Goal: Task Accomplishment & Management: Manage account settings

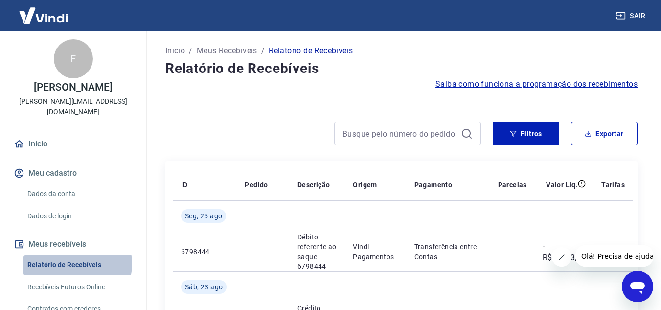
click at [77, 264] on link "Relatório de Recebíveis" at bounding box center [78, 265] width 111 height 20
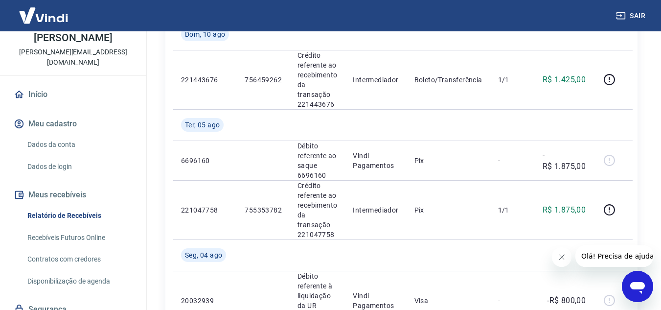
scroll to position [50, 0]
click at [62, 234] on link "Recebíveis Futuros Online" at bounding box center [78, 237] width 111 height 20
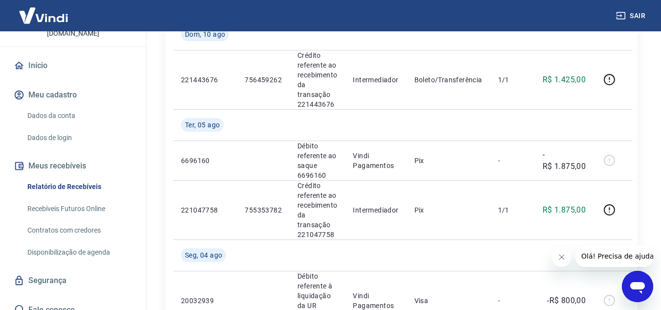
scroll to position [89, 0]
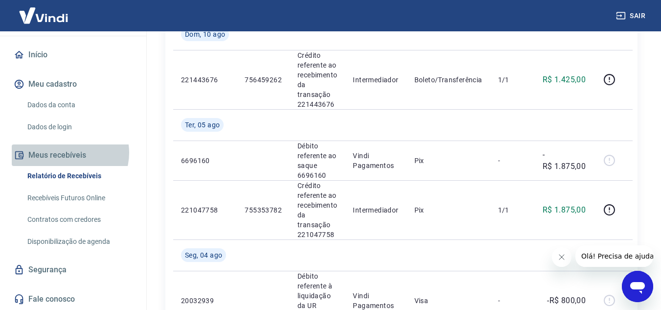
click at [69, 153] on button "Meus recebíveis" at bounding box center [73, 155] width 123 height 22
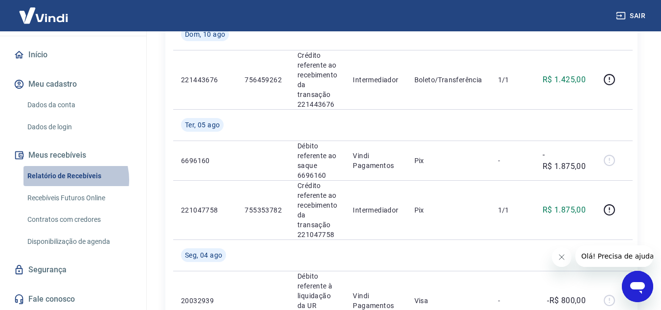
click at [67, 180] on link "Relatório de Recebíveis" at bounding box center [78, 176] width 111 height 20
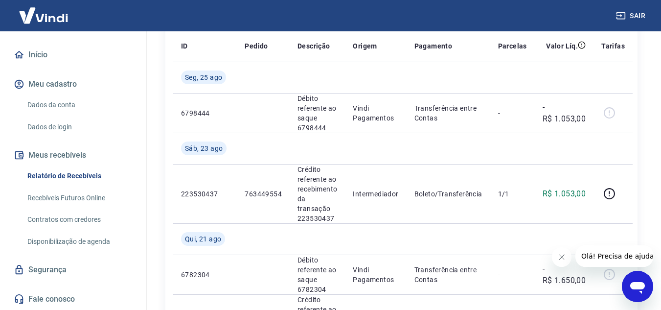
scroll to position [0, 0]
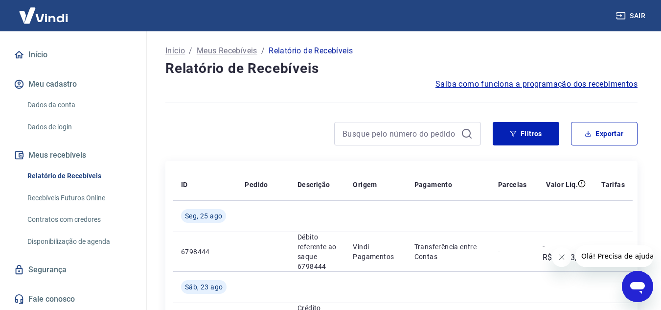
click at [57, 108] on link "Dados da conta" at bounding box center [78, 105] width 111 height 20
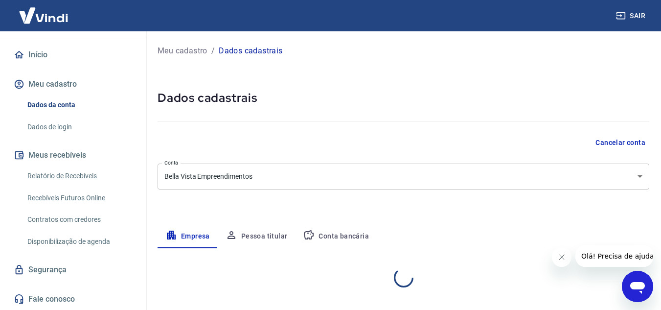
select select "MG"
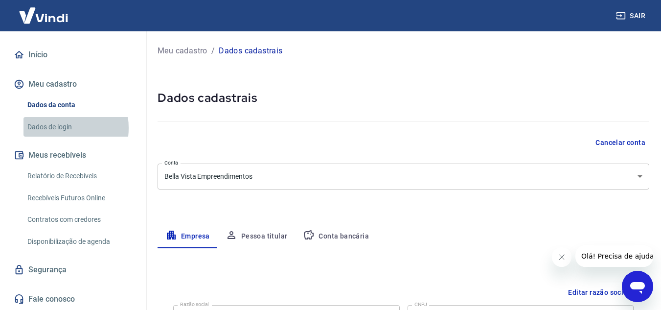
click at [52, 128] on link "Dados de login" at bounding box center [78, 127] width 111 height 20
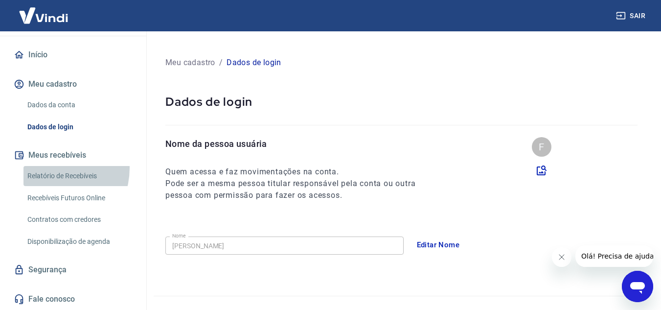
click at [49, 168] on link "Relatório de Recebíveis" at bounding box center [78, 176] width 111 height 20
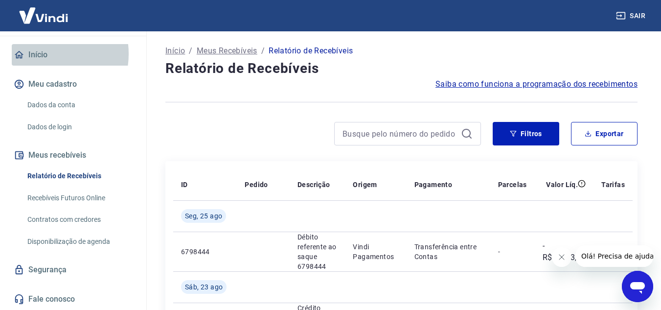
click at [42, 54] on link "Início" at bounding box center [73, 55] width 123 height 22
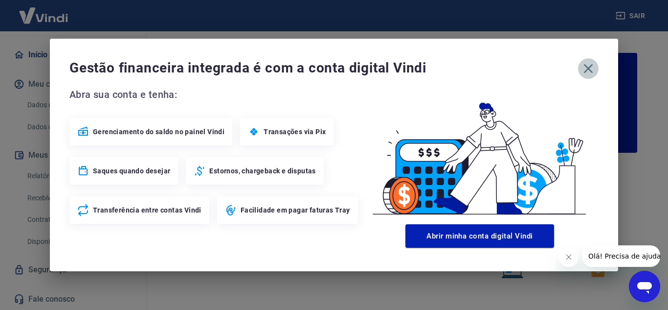
click at [589, 63] on icon "button" at bounding box center [589, 69] width 16 height 16
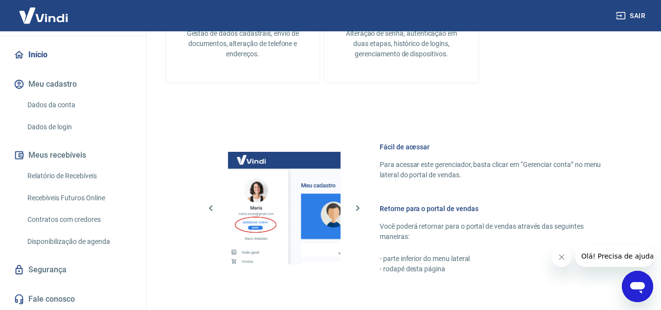
scroll to position [429, 0]
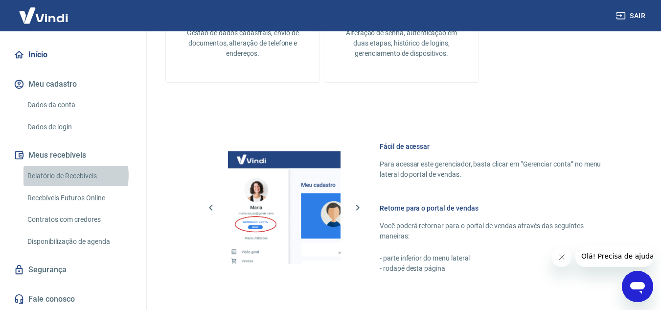
click at [68, 175] on link "Relatório de Recebíveis" at bounding box center [78, 176] width 111 height 20
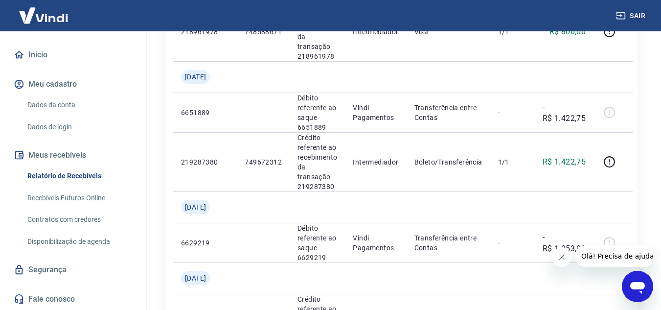
scroll to position [1152, 0]
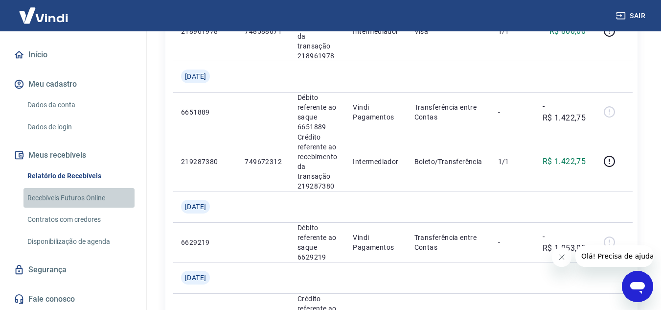
click at [95, 194] on link "Recebíveis Futuros Online" at bounding box center [78, 198] width 111 height 20
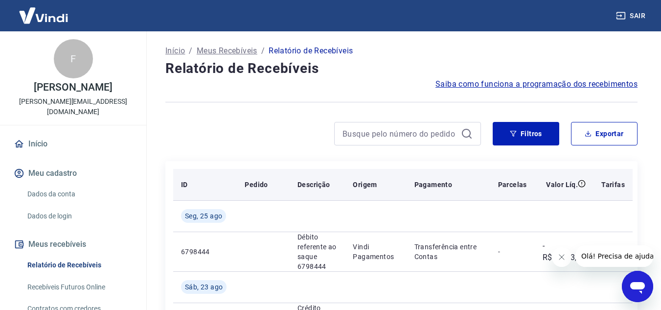
scroll to position [94, 0]
